Goal: Task Accomplishment & Management: Manage account settings

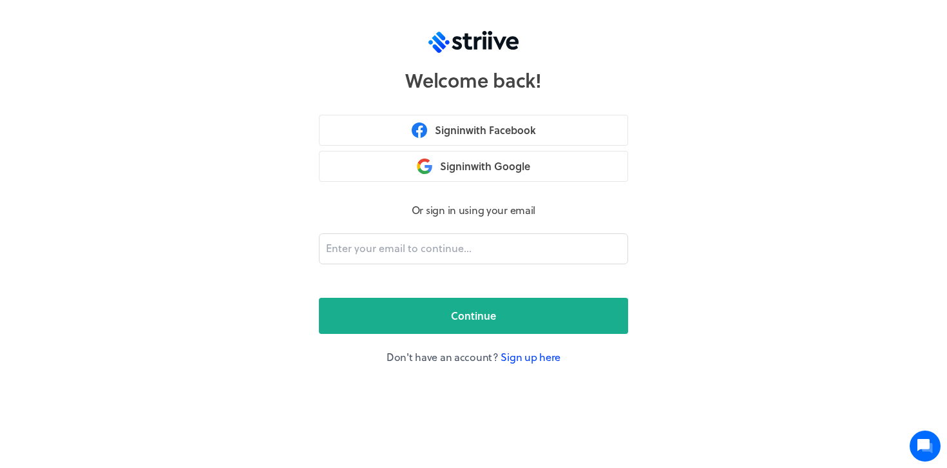
click at [522, 358] on link "Sign up here" at bounding box center [531, 356] width 60 height 15
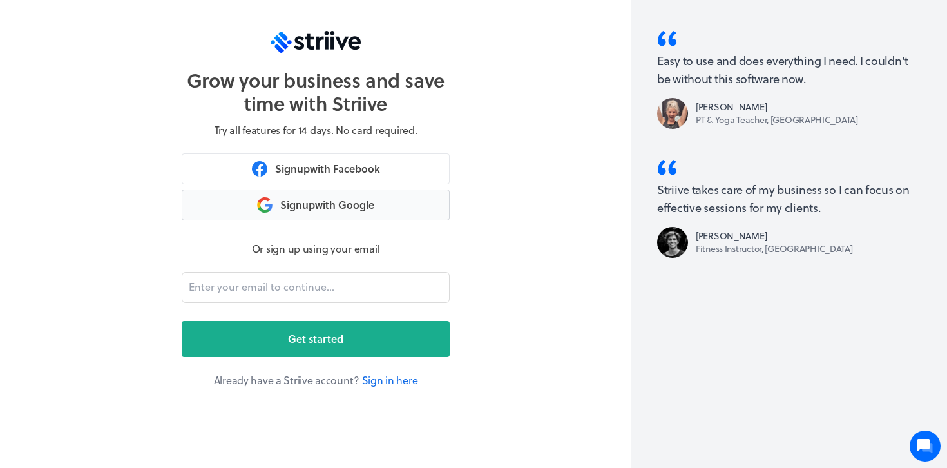
click at [307, 206] on button "Sign up with Google" at bounding box center [316, 204] width 268 height 31
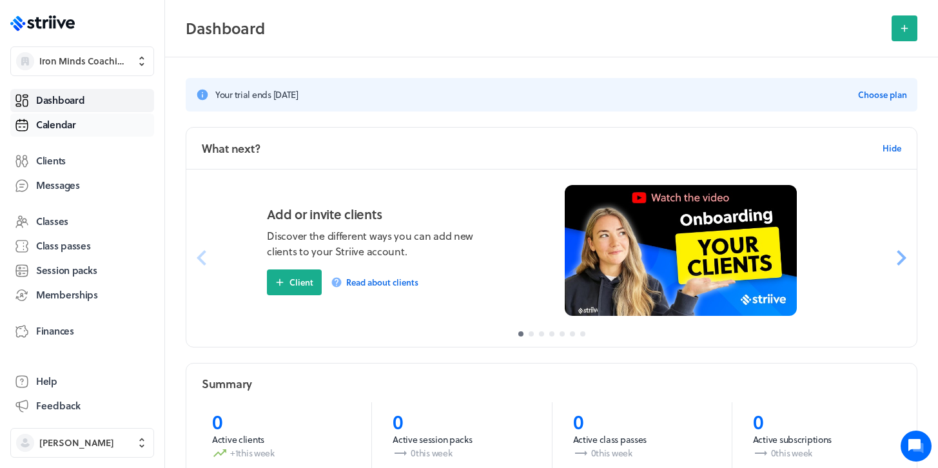
click at [52, 128] on span "Calendar" at bounding box center [56, 125] width 40 height 14
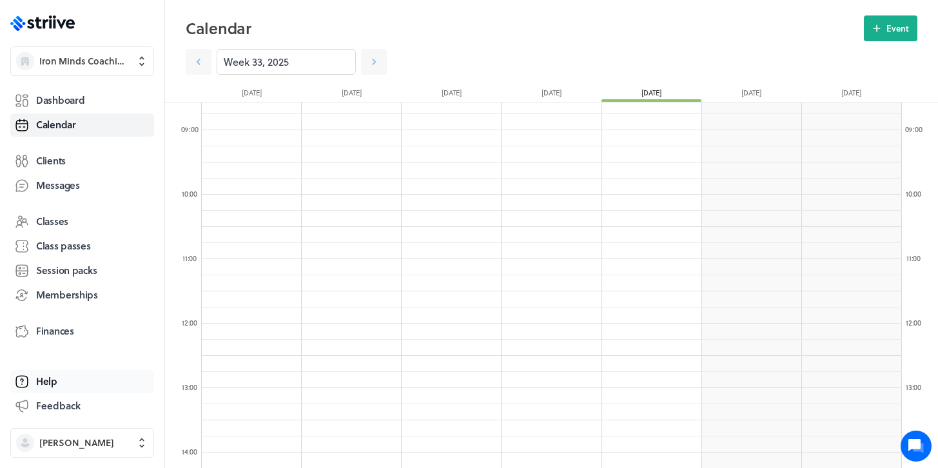
scroll to position [596, 0]
click at [118, 440] on span "[PERSON_NAME]" at bounding box center [93, 442] width 109 height 13
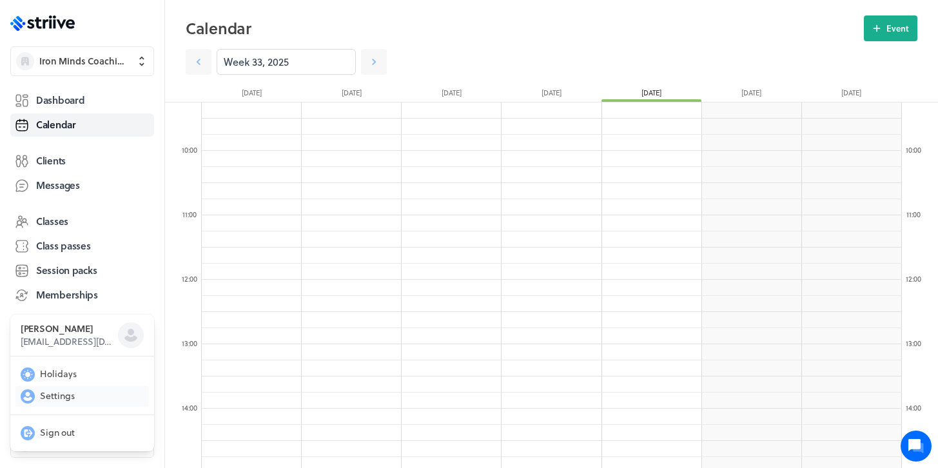
click at [62, 393] on span "Settings" at bounding box center [57, 395] width 35 height 13
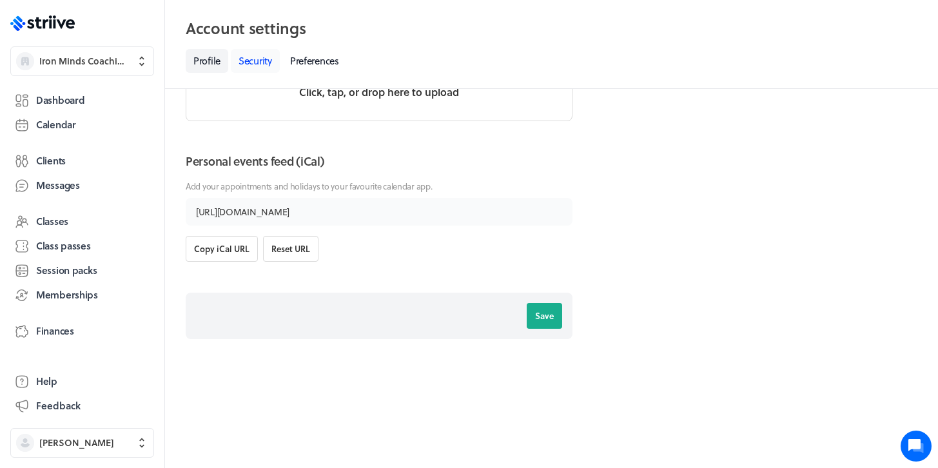
click at [256, 64] on link "Security" at bounding box center [255, 61] width 49 height 24
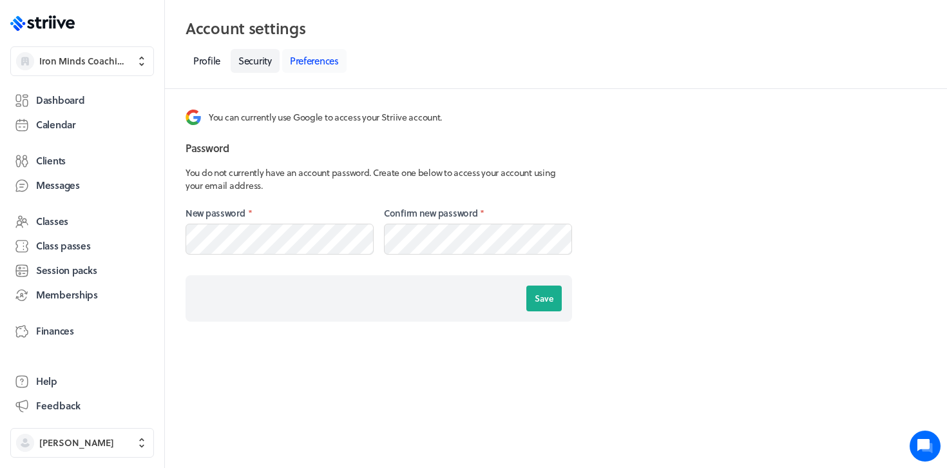
click at [324, 65] on link "Preferences" at bounding box center [314, 61] width 64 height 24
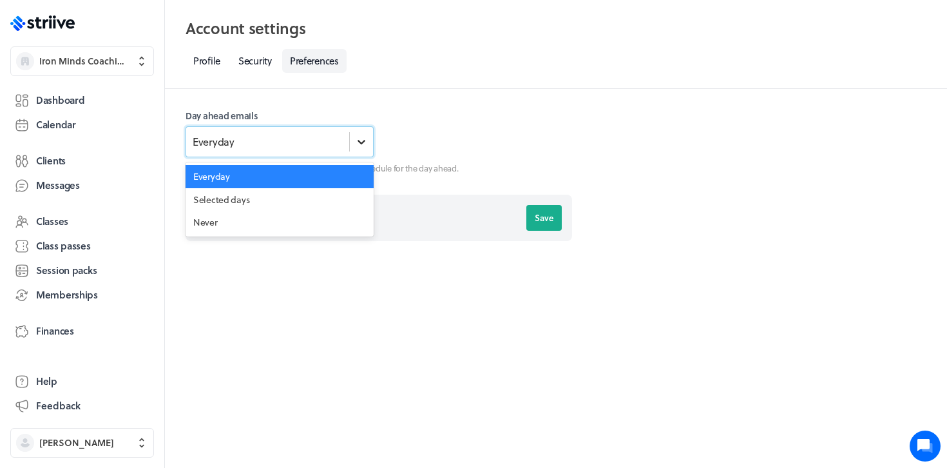
click at [360, 139] on icon at bounding box center [361, 141] width 13 height 13
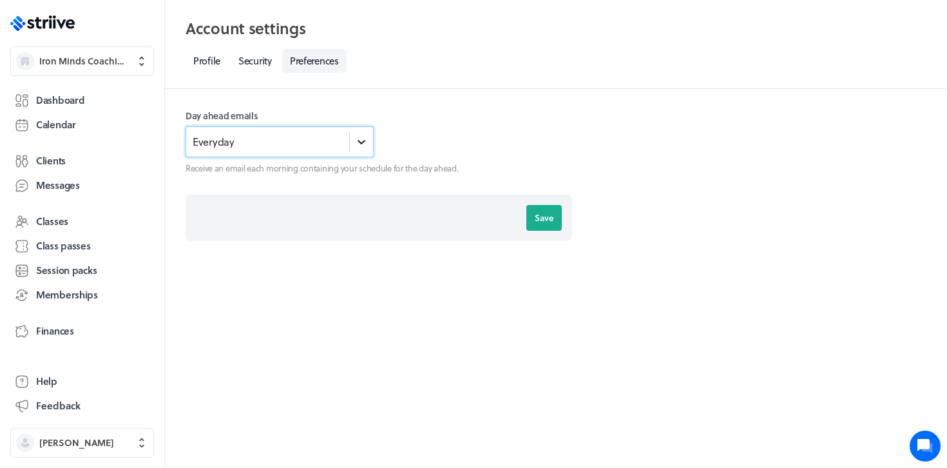
click at [360, 139] on icon at bounding box center [361, 141] width 13 height 13
click at [429, 135] on div at bounding box center [478, 134] width 188 height 48
click at [66, 290] on span "Memberships" at bounding box center [67, 295] width 62 height 14
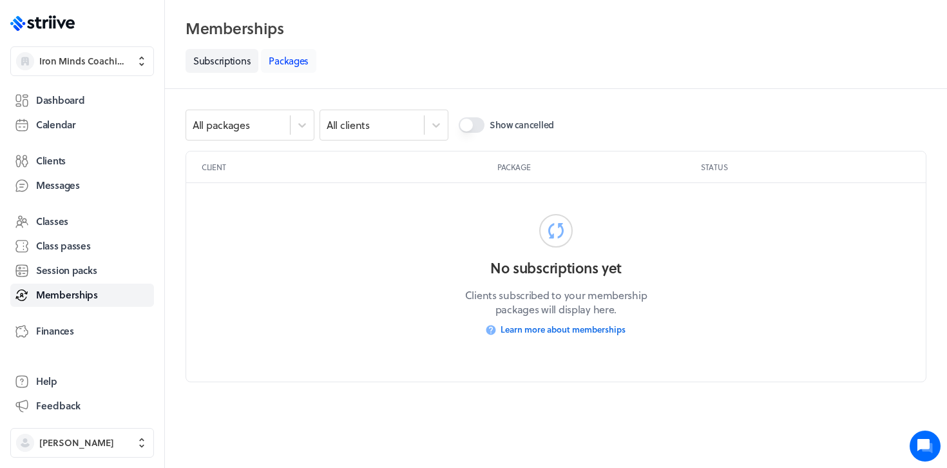
click at [278, 64] on link "Packages" at bounding box center [288, 61] width 55 height 24
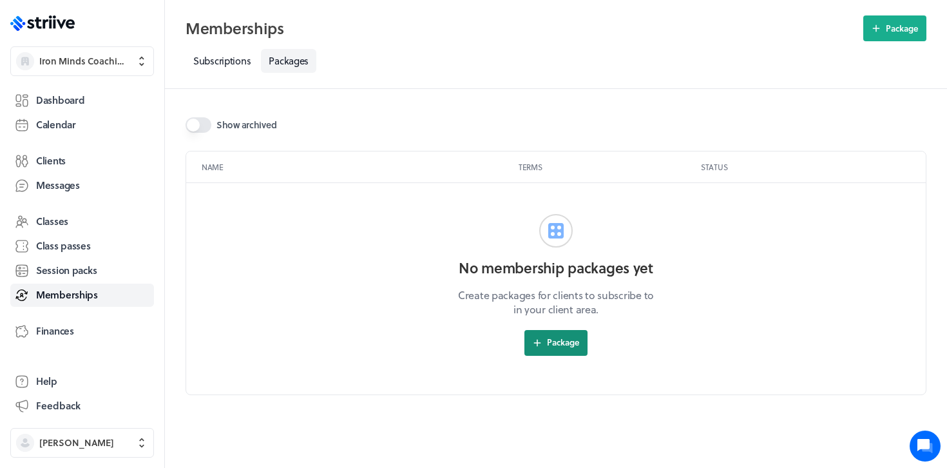
click at [552, 347] on span "Package" at bounding box center [563, 342] width 32 height 12
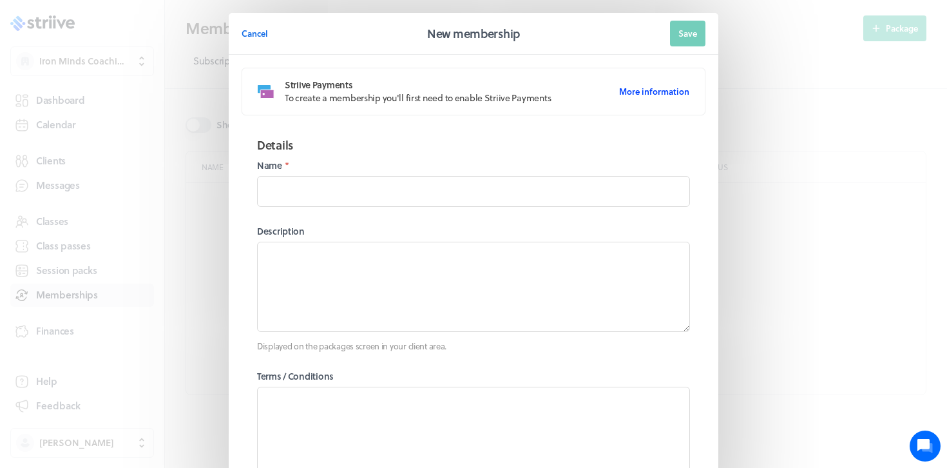
click at [638, 93] on span "More information" at bounding box center [654, 92] width 70 height 12
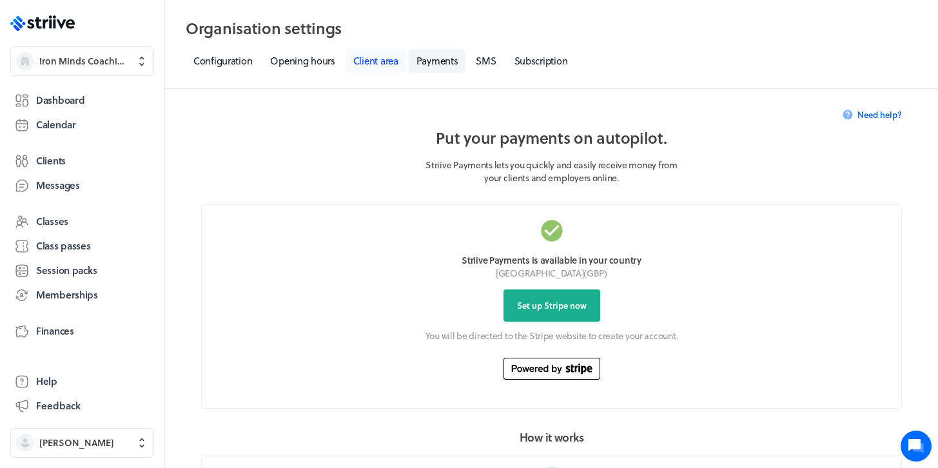
click at [379, 63] on link "Client area" at bounding box center [375, 61] width 61 height 24
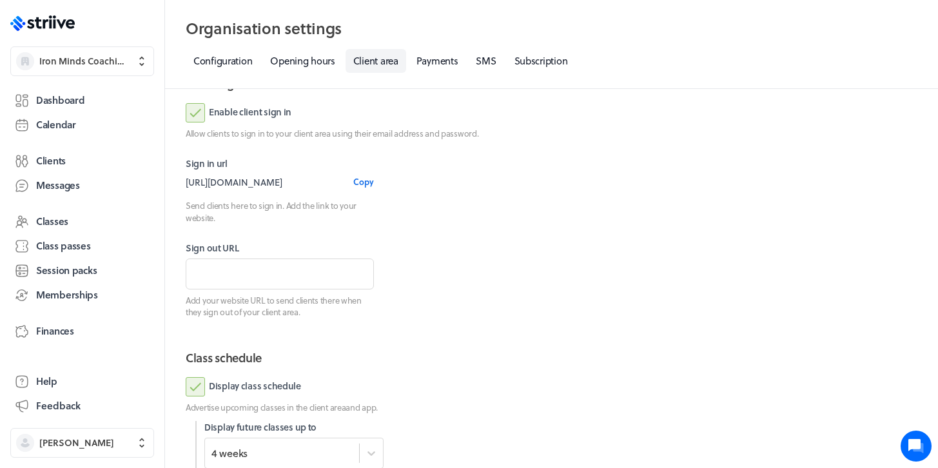
scroll to position [110, 0]
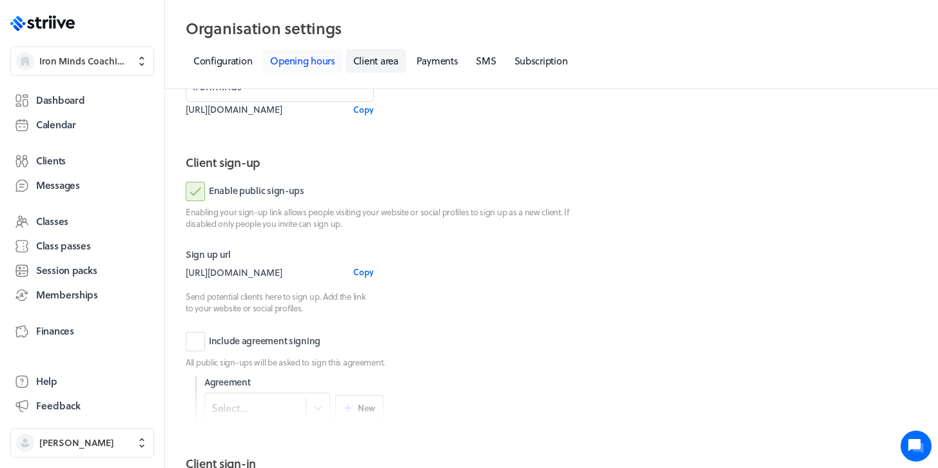
click at [309, 60] on link "Opening hours" at bounding box center [302, 61] width 80 height 24
select select "06:00"
select select "21:00"
select select "06:00"
select select "21:00"
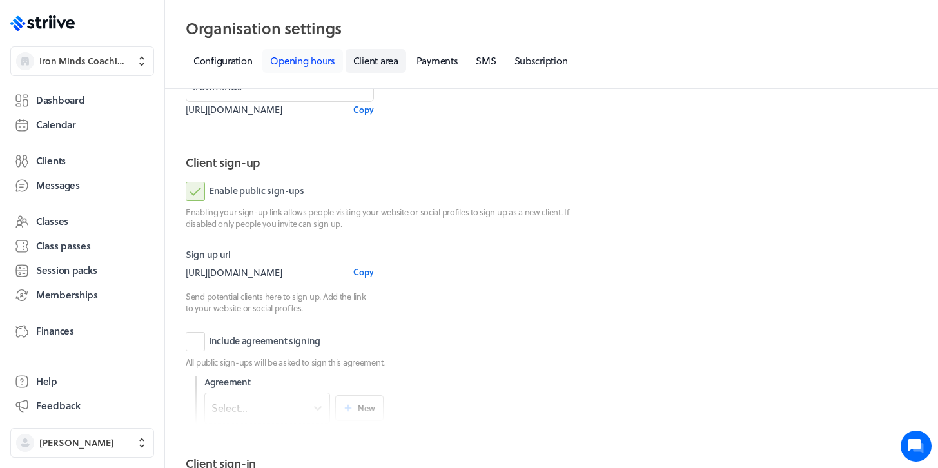
select select "06:00"
select select "21:00"
select select "06:00"
select select "21:00"
select select "06:00"
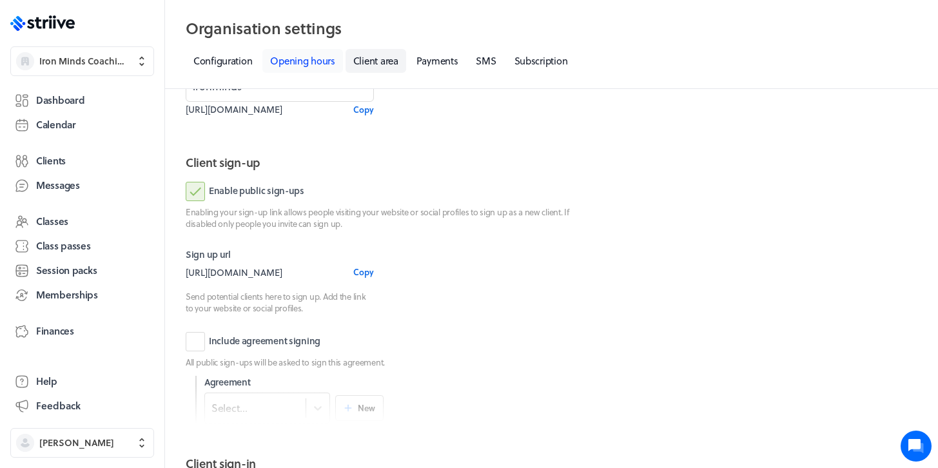
select select "21:00"
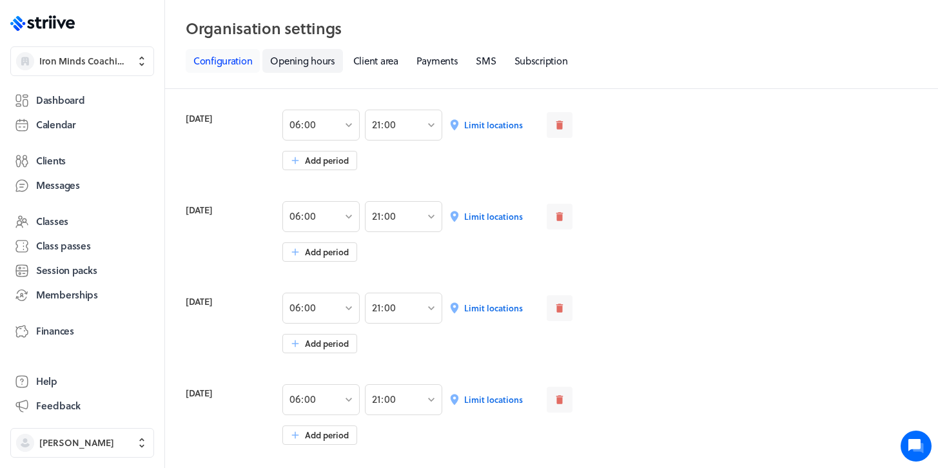
click at [219, 58] on link "Configuration" at bounding box center [223, 61] width 74 height 24
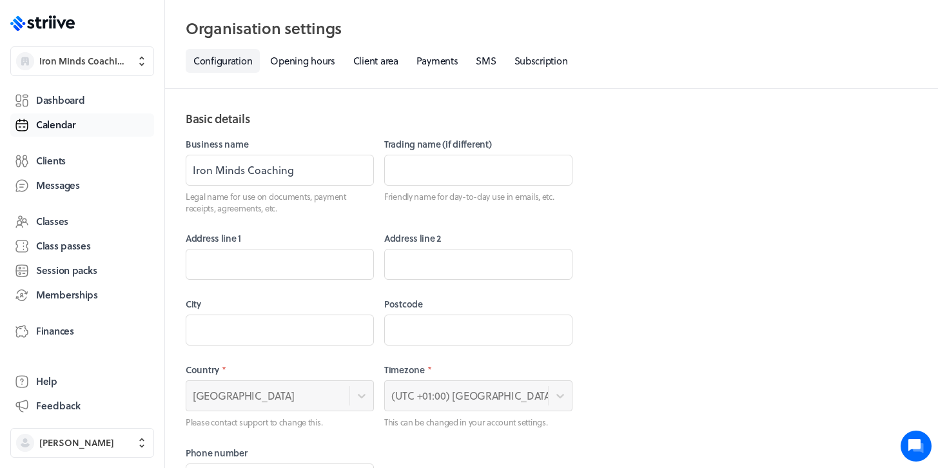
click at [57, 126] on span "Calendar" at bounding box center [56, 125] width 40 height 14
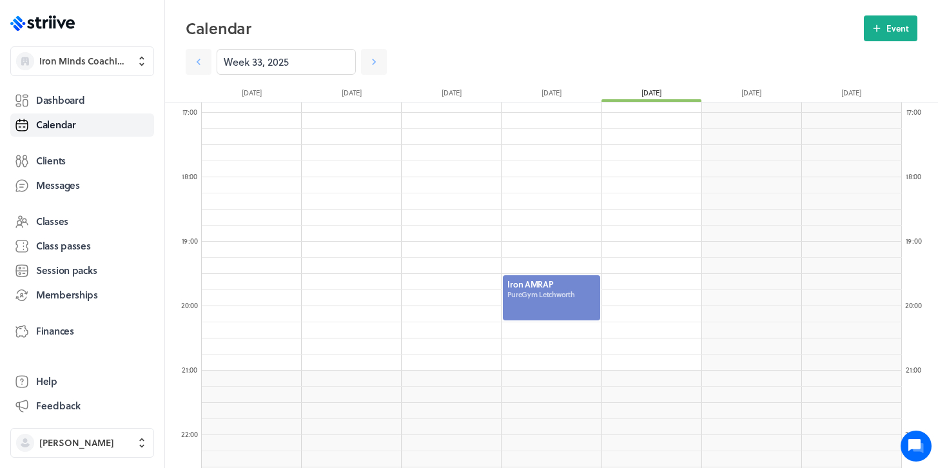
scroll to position [1087, 0]
click at [545, 293] on div at bounding box center [550, 297] width 99 height 48
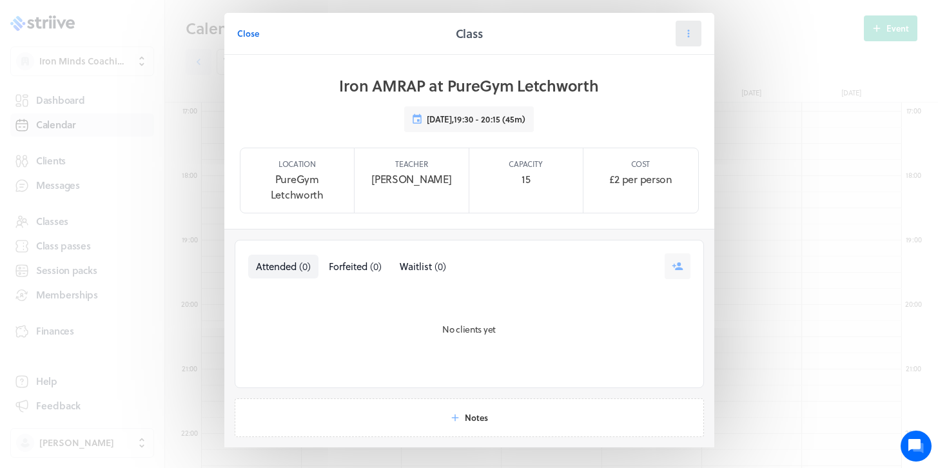
click at [676, 33] on button at bounding box center [688, 34] width 26 height 26
click at [650, 161] on span "Manage class" at bounding box center [661, 159] width 52 height 12
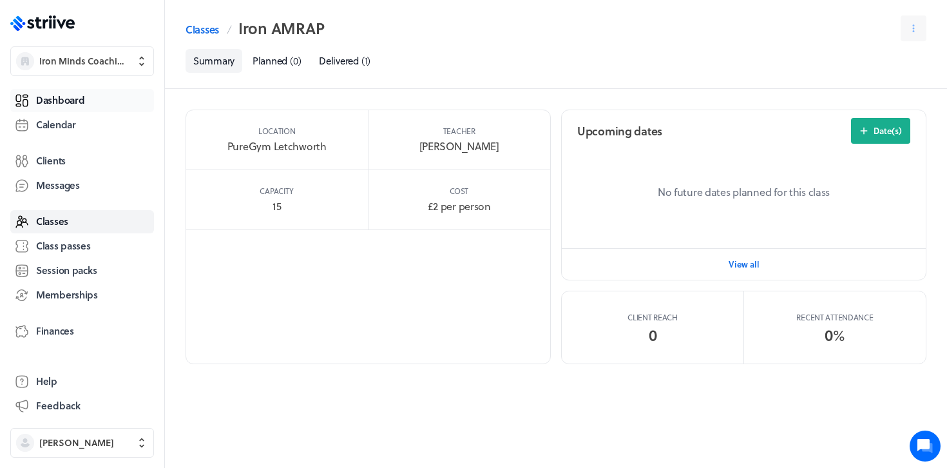
click at [45, 100] on span "Dashboard" at bounding box center [60, 100] width 48 height 14
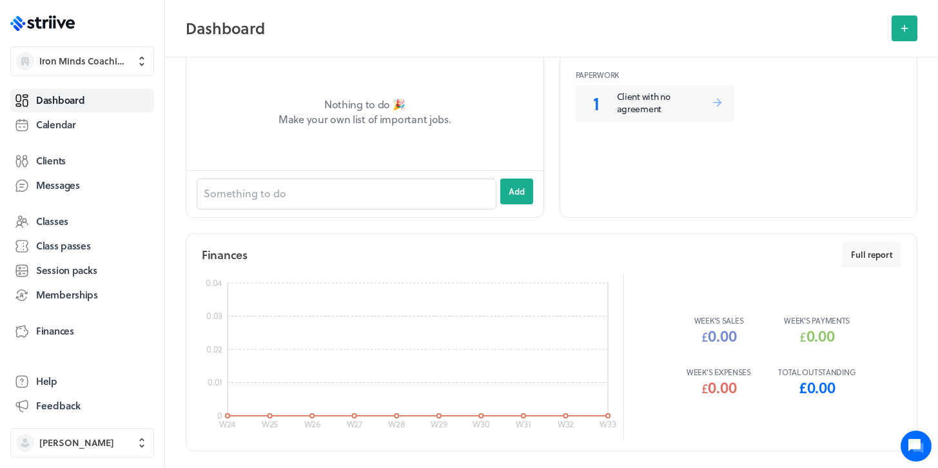
scroll to position [747, 0]
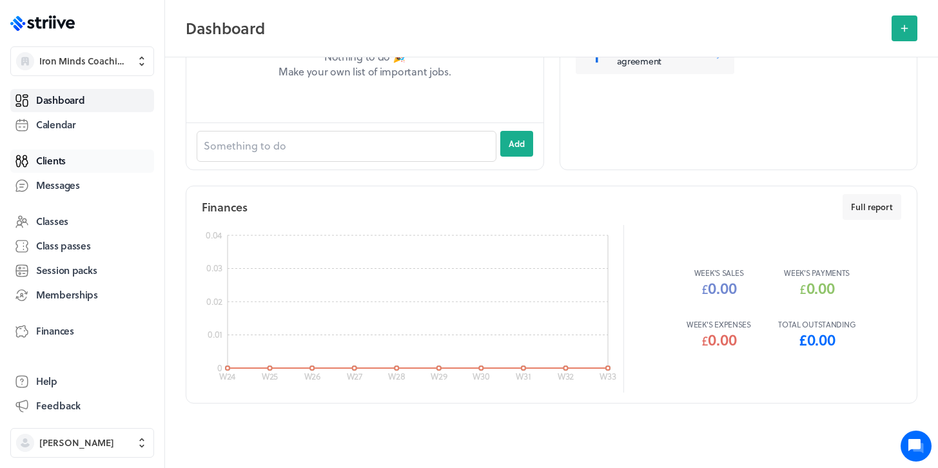
click at [57, 165] on span "Clients" at bounding box center [51, 161] width 30 height 14
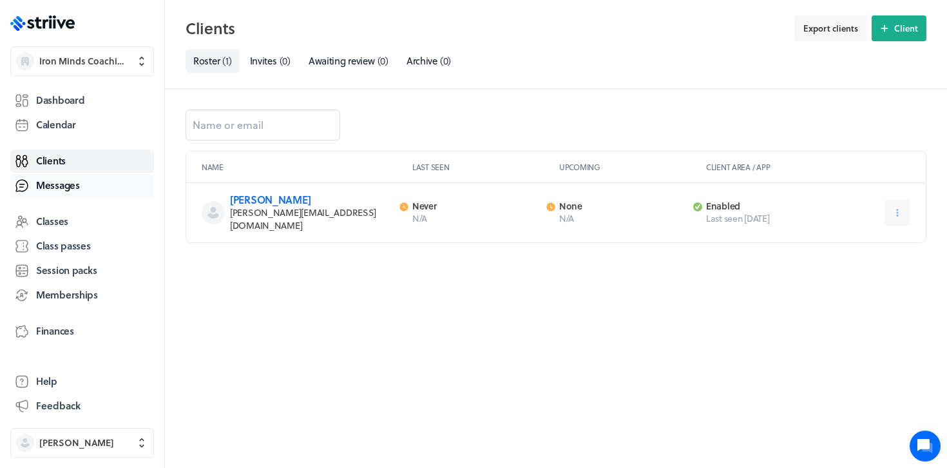
click at [59, 188] on span "Messages" at bounding box center [58, 186] width 44 height 14
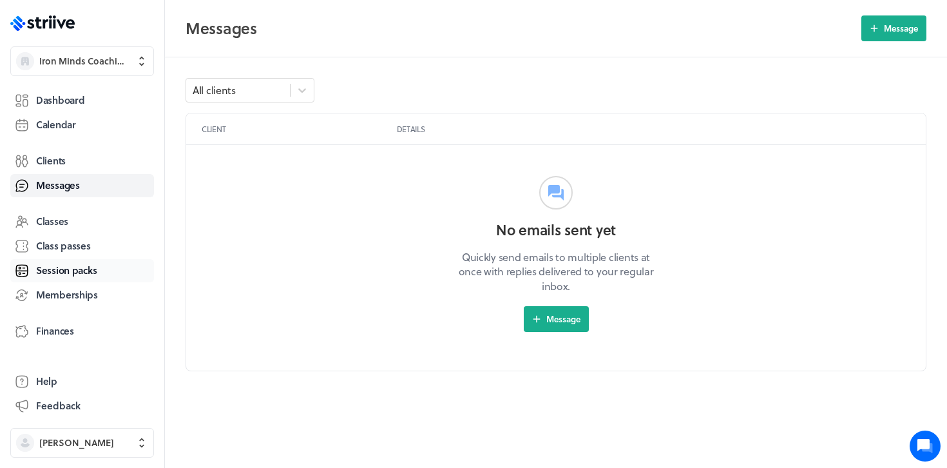
click at [63, 273] on span "Session packs" at bounding box center [66, 271] width 61 height 14
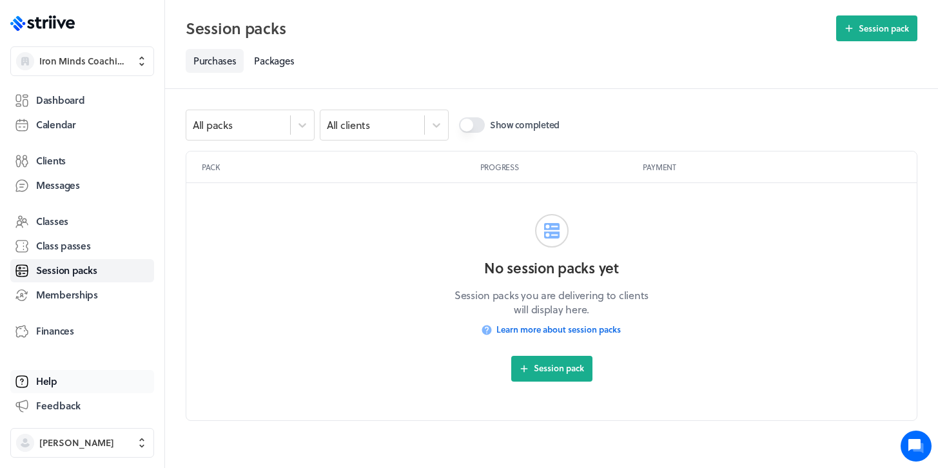
click at [51, 375] on span "Help" at bounding box center [46, 381] width 21 height 14
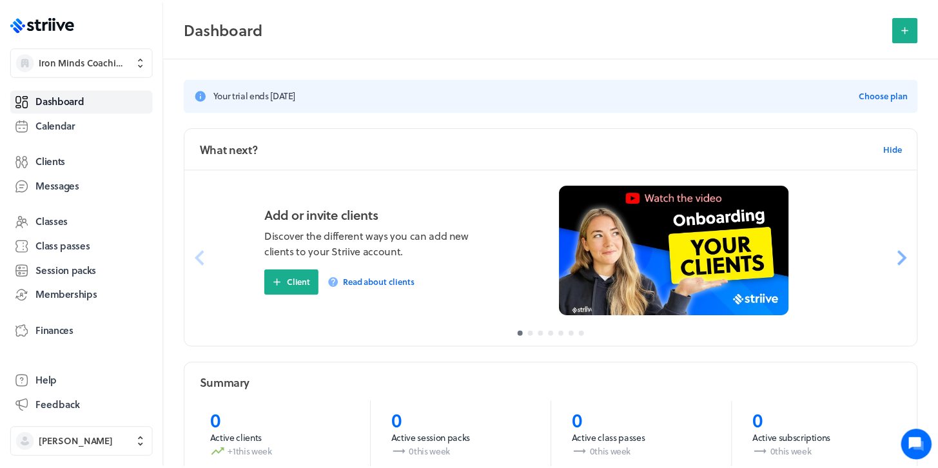
scroll to position [747, 0]
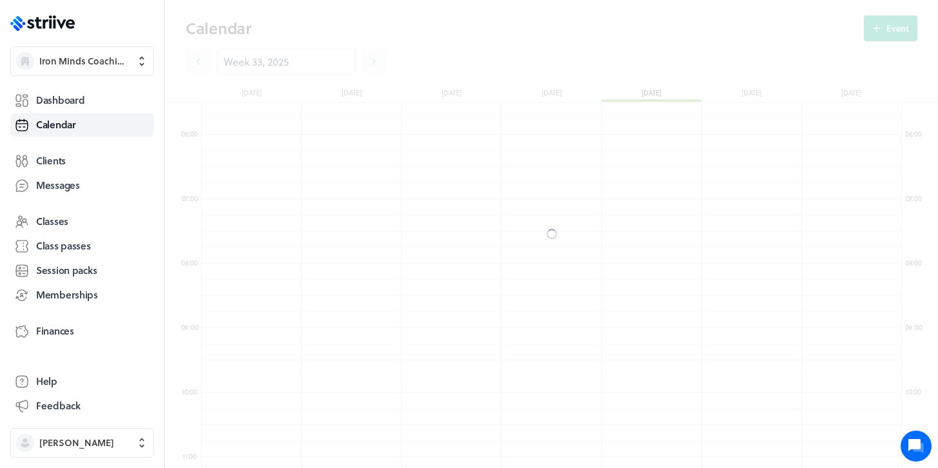
scroll to position [1547, 700]
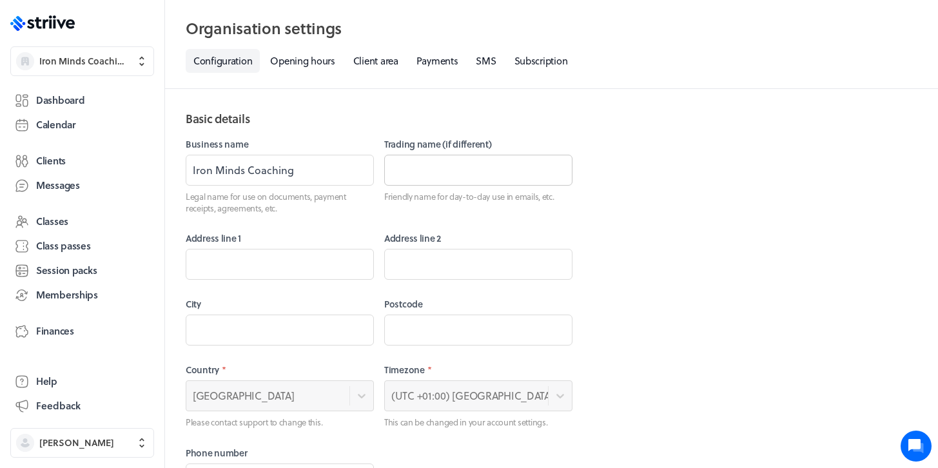
select select "06:00"
select select "21:00"
select select "06:00"
select select "21:00"
select select "06:00"
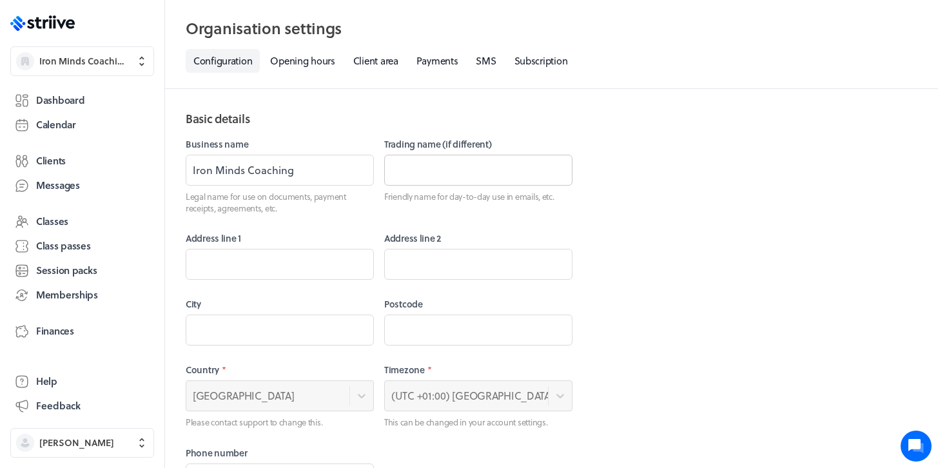
select select "21:00"
select select "06:00"
select select "21:00"
select select "06:00"
select select "21:00"
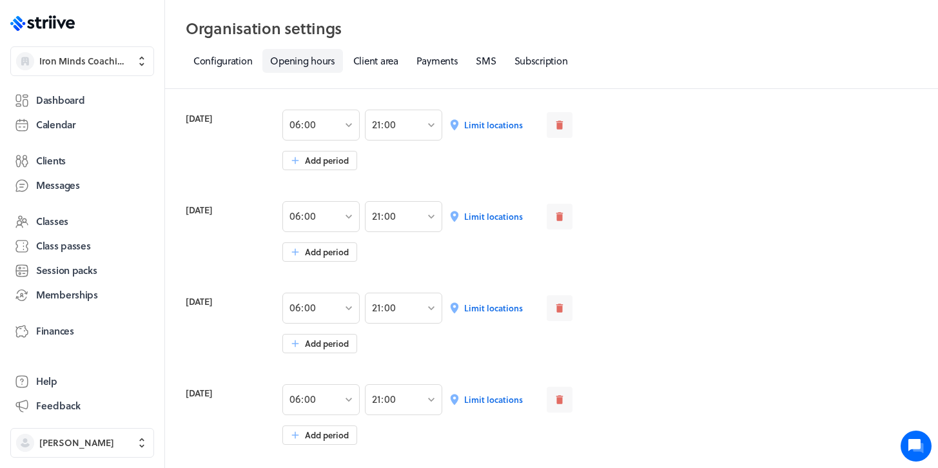
scroll to position [110, 0]
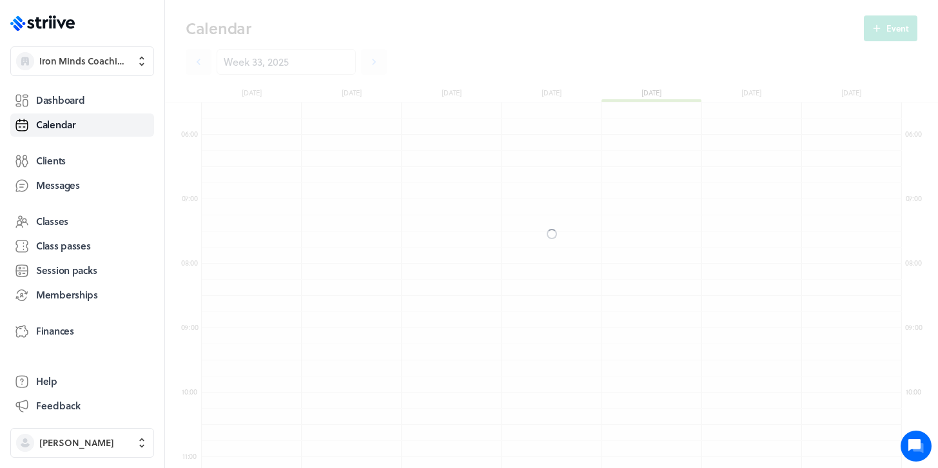
scroll to position [1547, 700]
